Goal: Browse casually: Explore the website without a specific task or goal

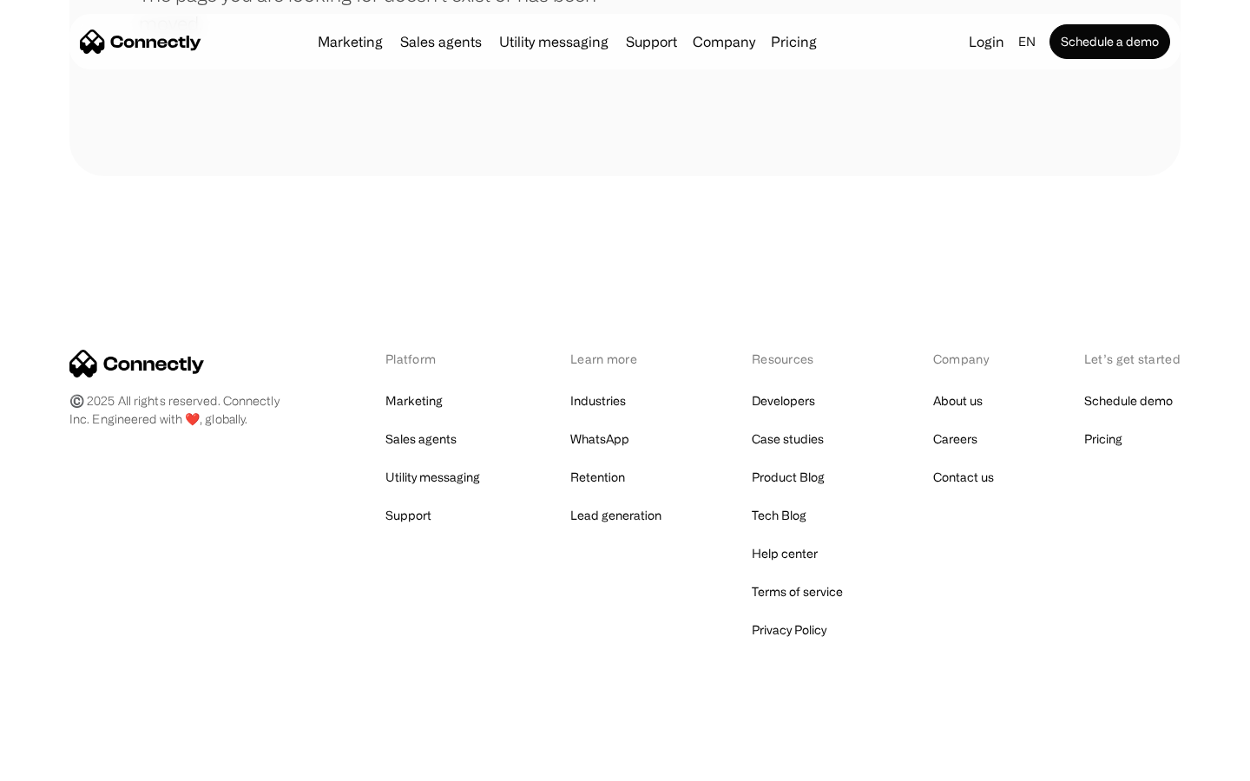
scroll to position [317, 0]
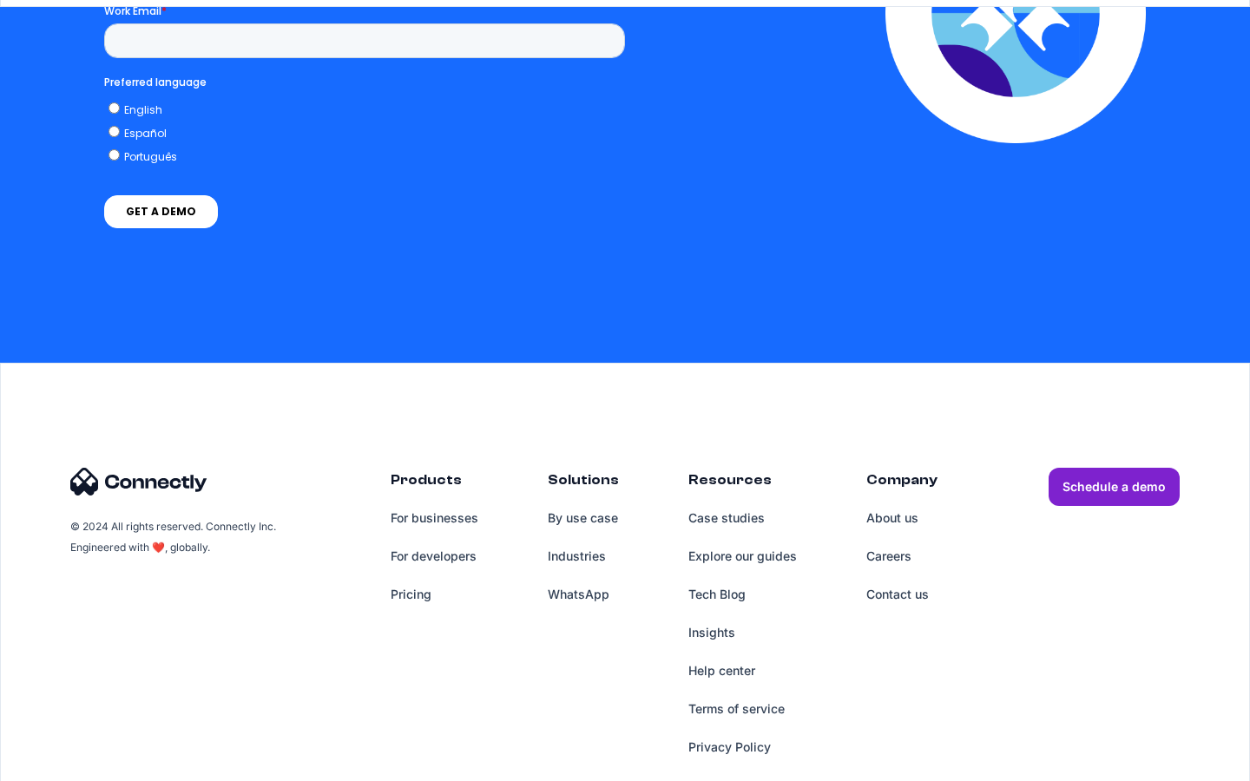
scroll to position [3714, 0]
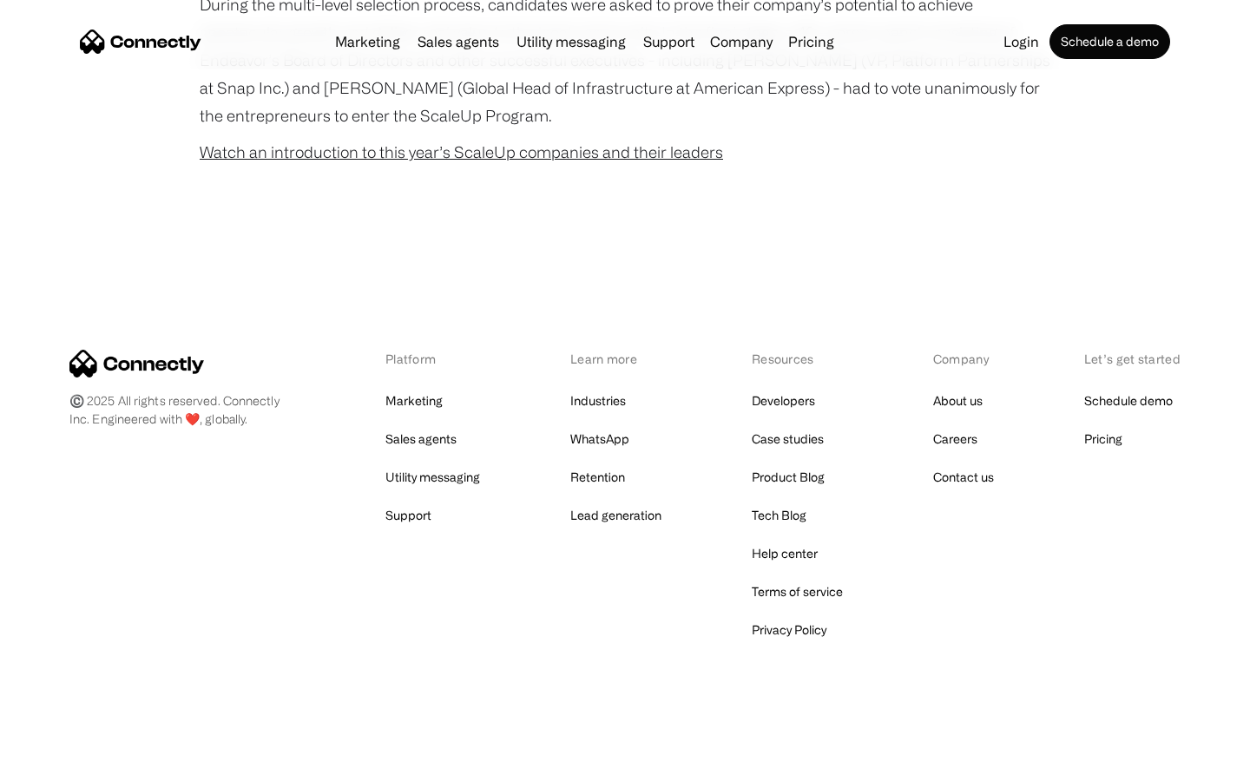
scroll to position [1113, 0]
